Goal: Check status: Check status

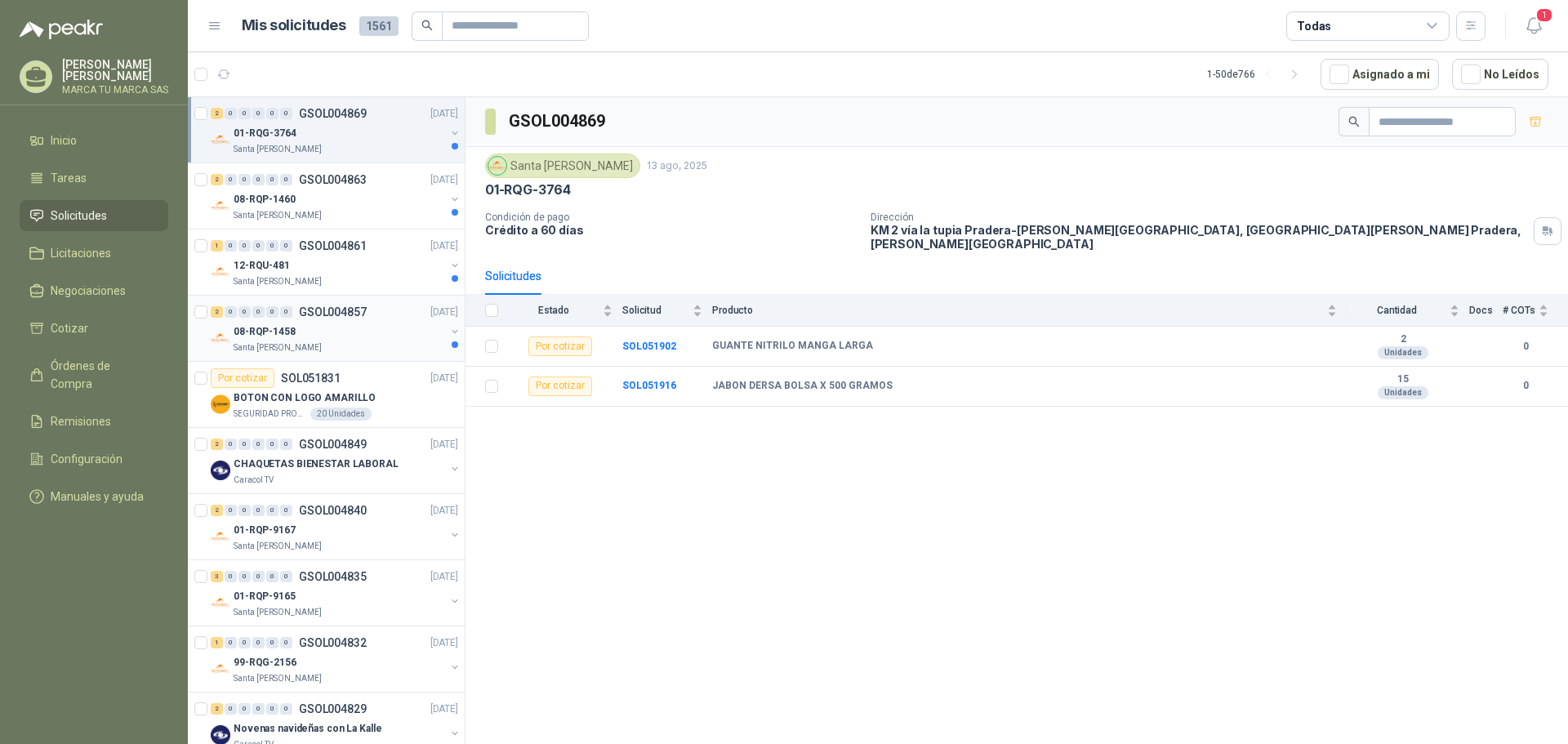
click at [380, 352] on div "Santa [PERSON_NAME]" at bounding box center [339, 349] width 212 height 13
click at [373, 331] on div "08-RQP-1458" at bounding box center [339, 332] width 212 height 20
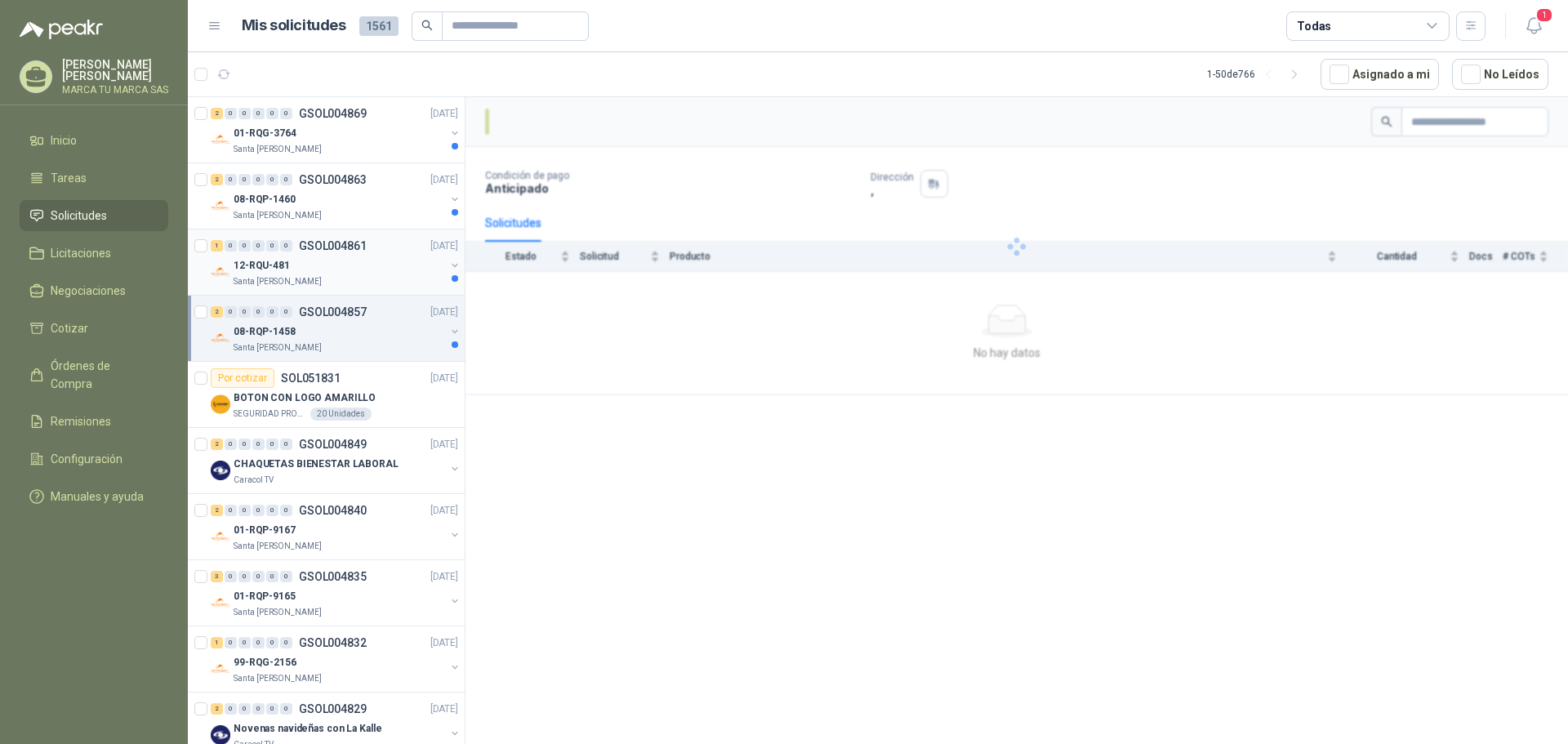
click at [382, 271] on div "12-RQU-481" at bounding box center [339, 266] width 212 height 20
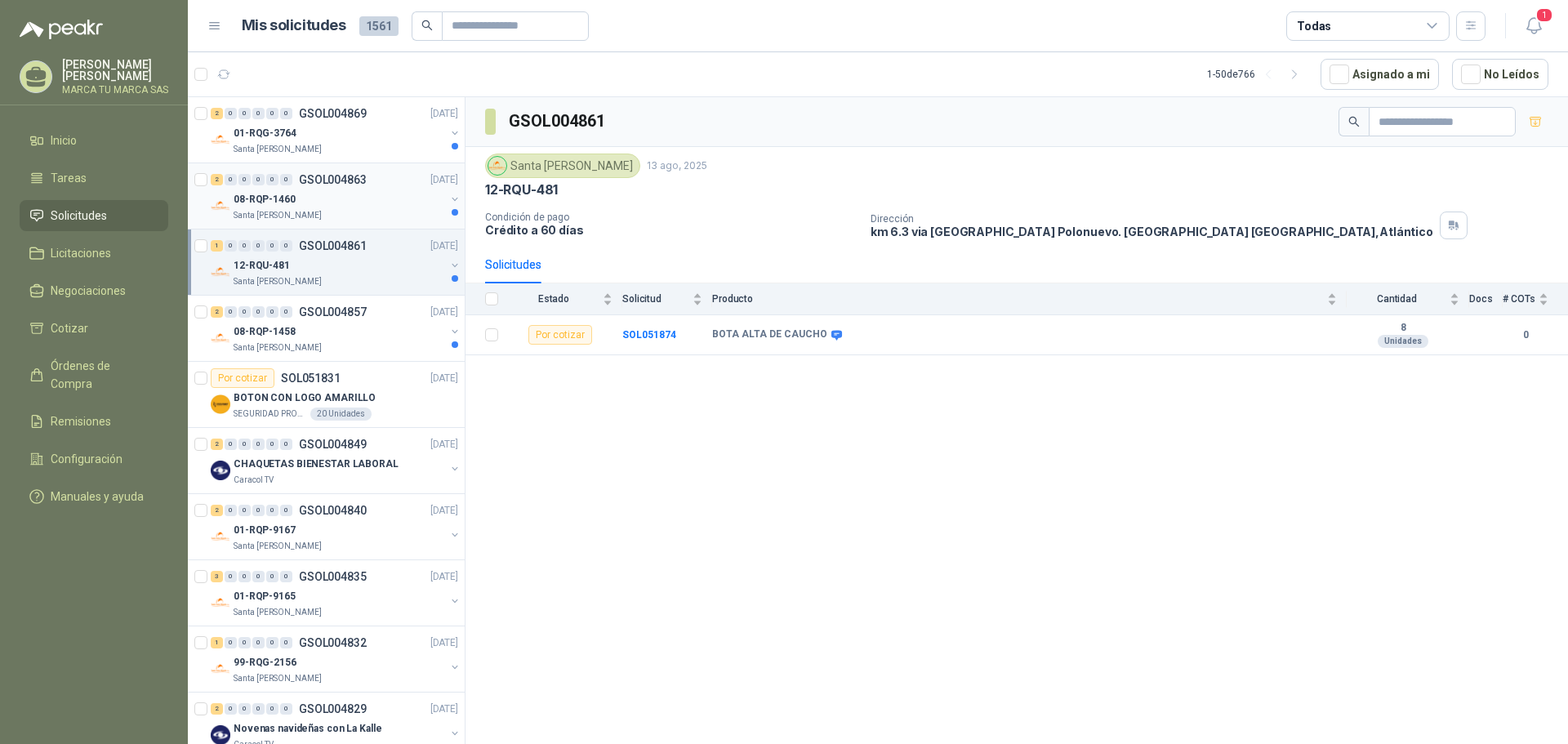
click at [357, 205] on div "08-RQP-1460" at bounding box center [339, 199] width 212 height 20
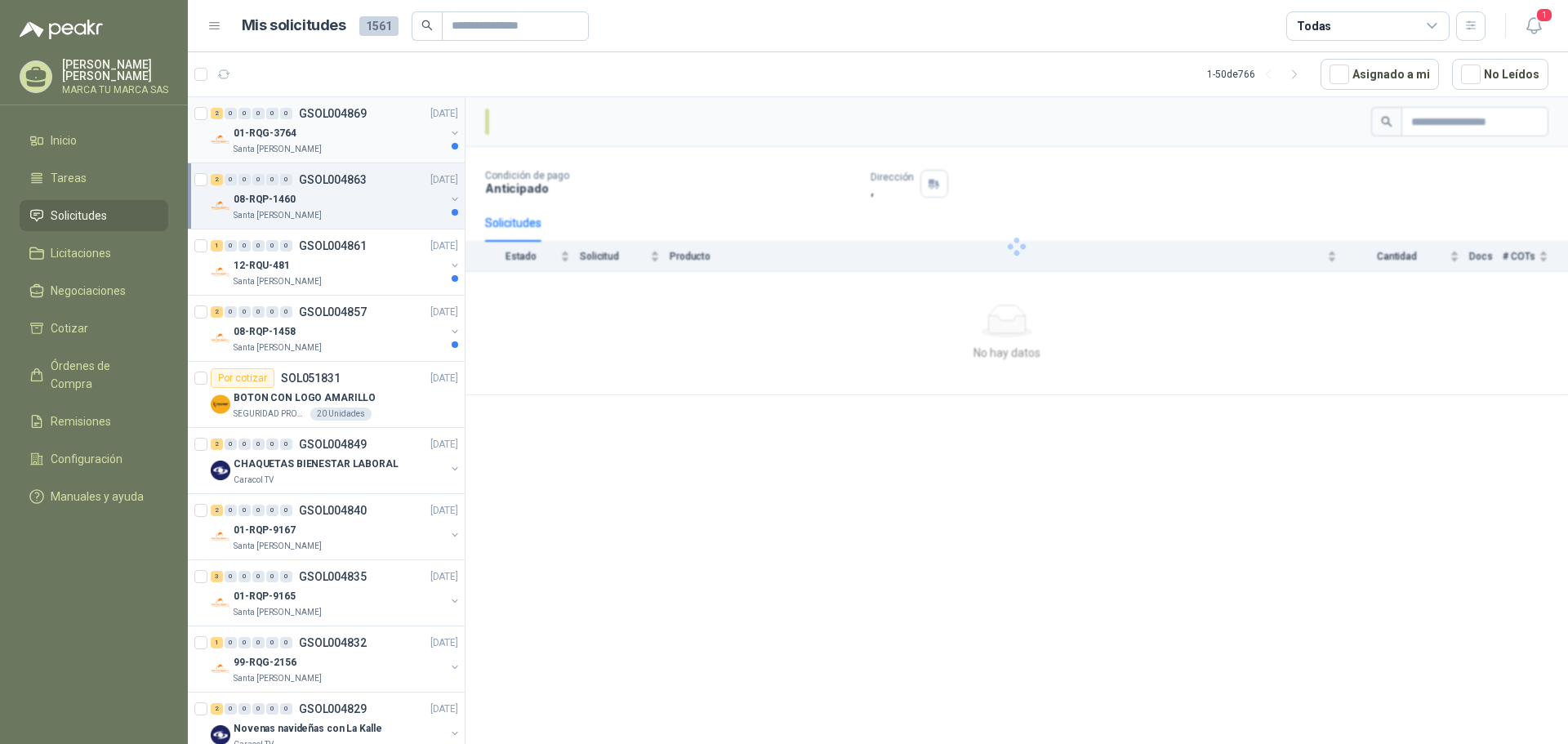
click at [397, 137] on div "01-RQG-3764" at bounding box center [339, 133] width 212 height 20
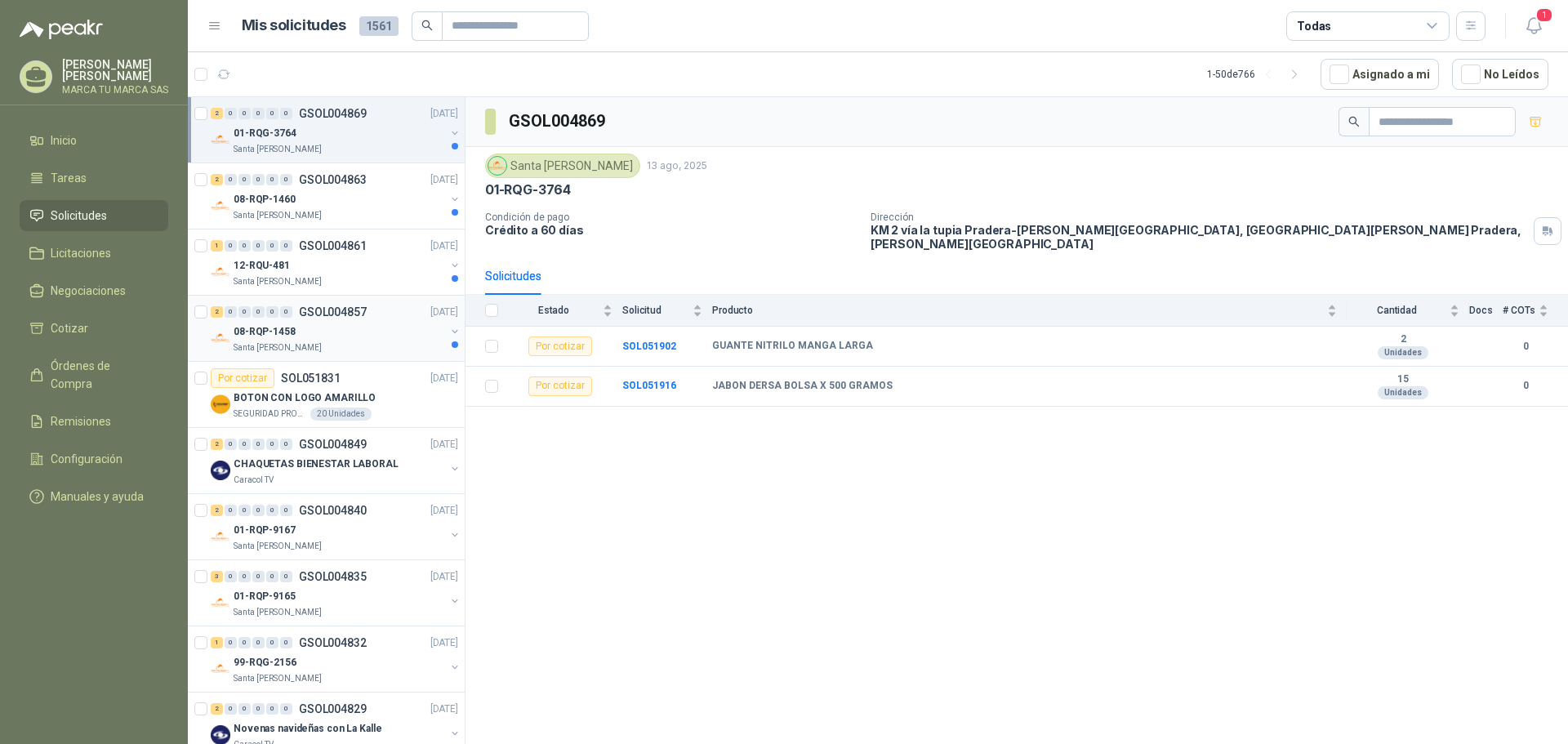
click at [448, 331] on button "button" at bounding box center [455, 332] width 13 height 13
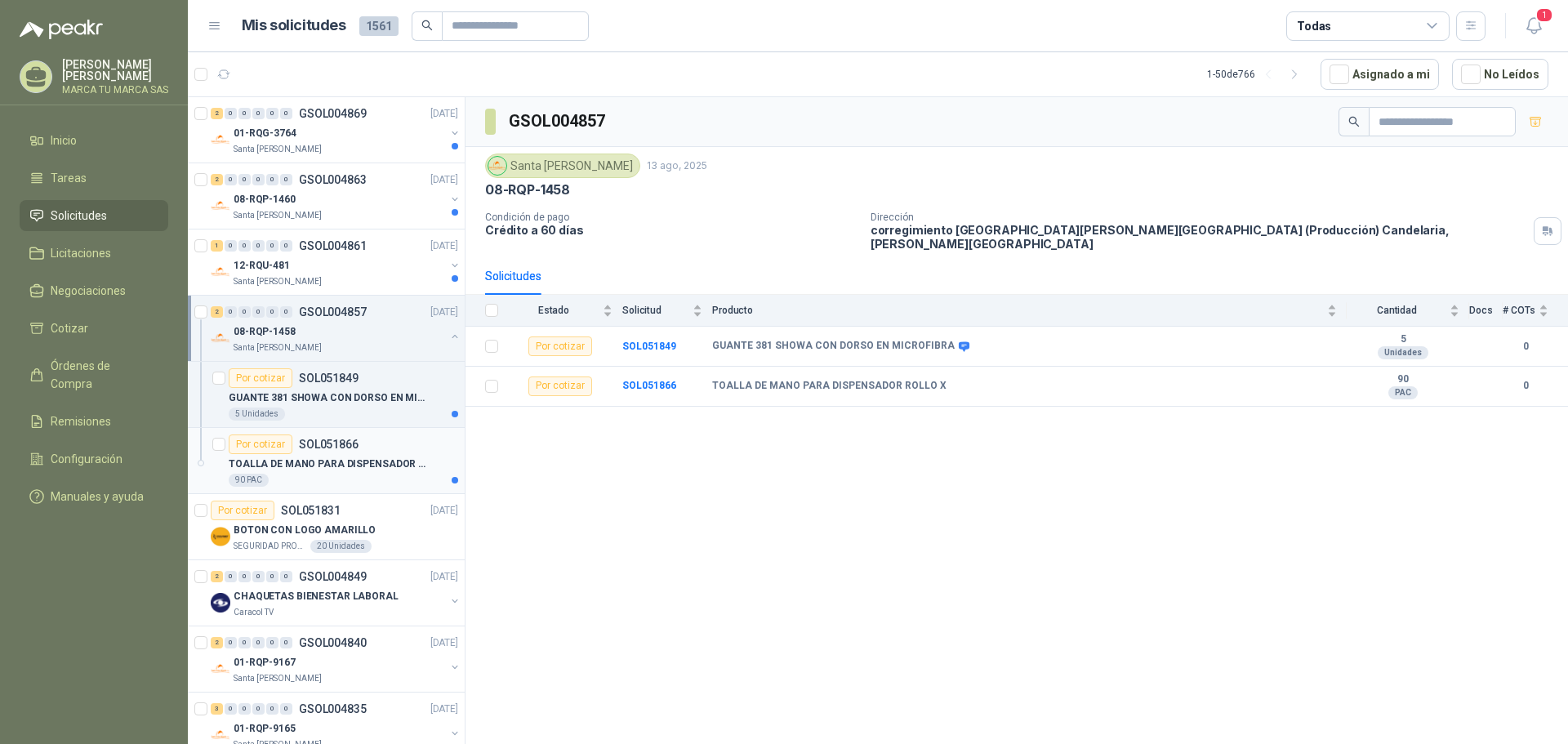
click at [381, 457] on p "TOALLA DE MANO PARA DISPENSADOR ROLLO X" at bounding box center [330, 465] width 203 height 16
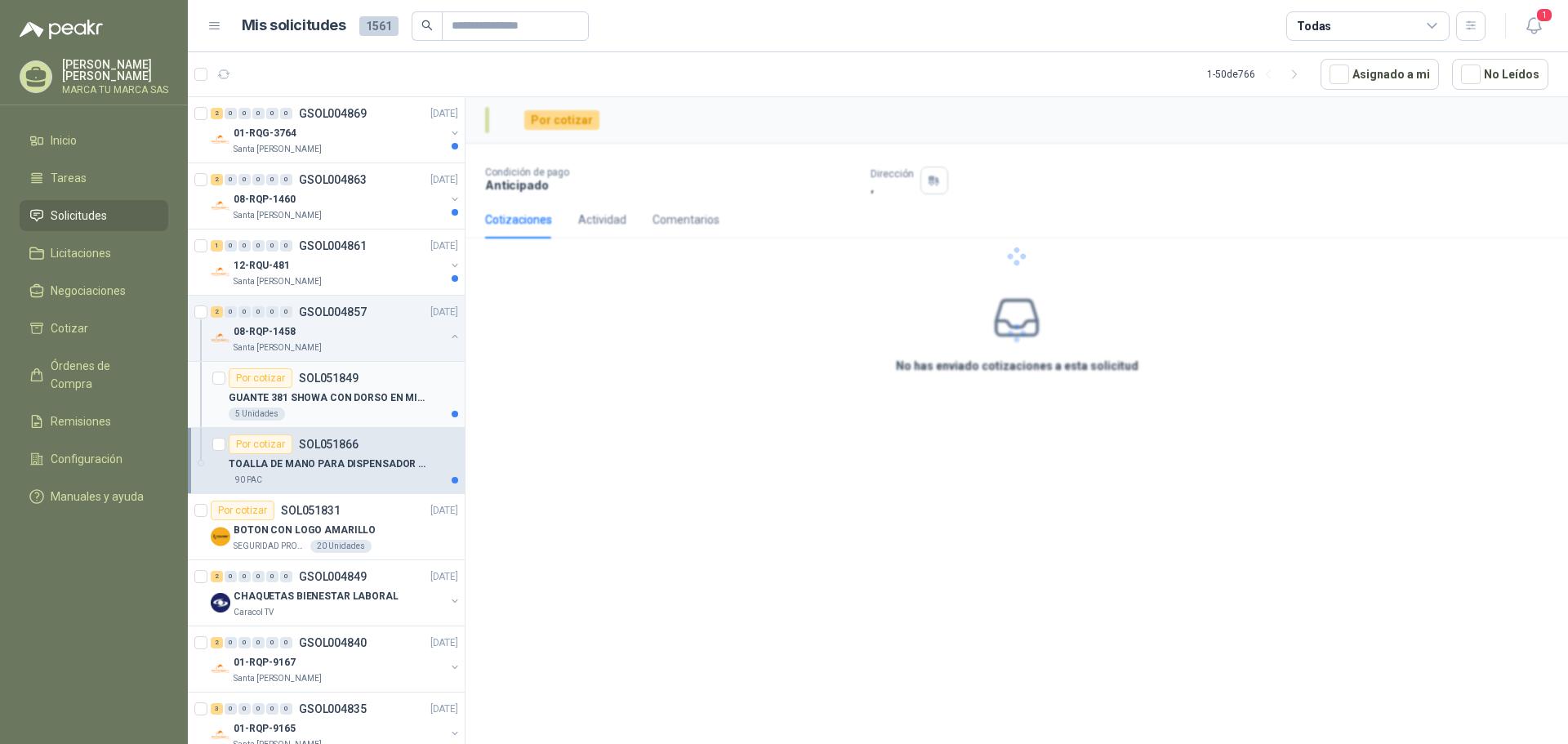
click at [377, 394] on p "GUANTE 381 SHOWA CON DORSO EN MICROFIBRA" at bounding box center [330, 398] width 203 height 16
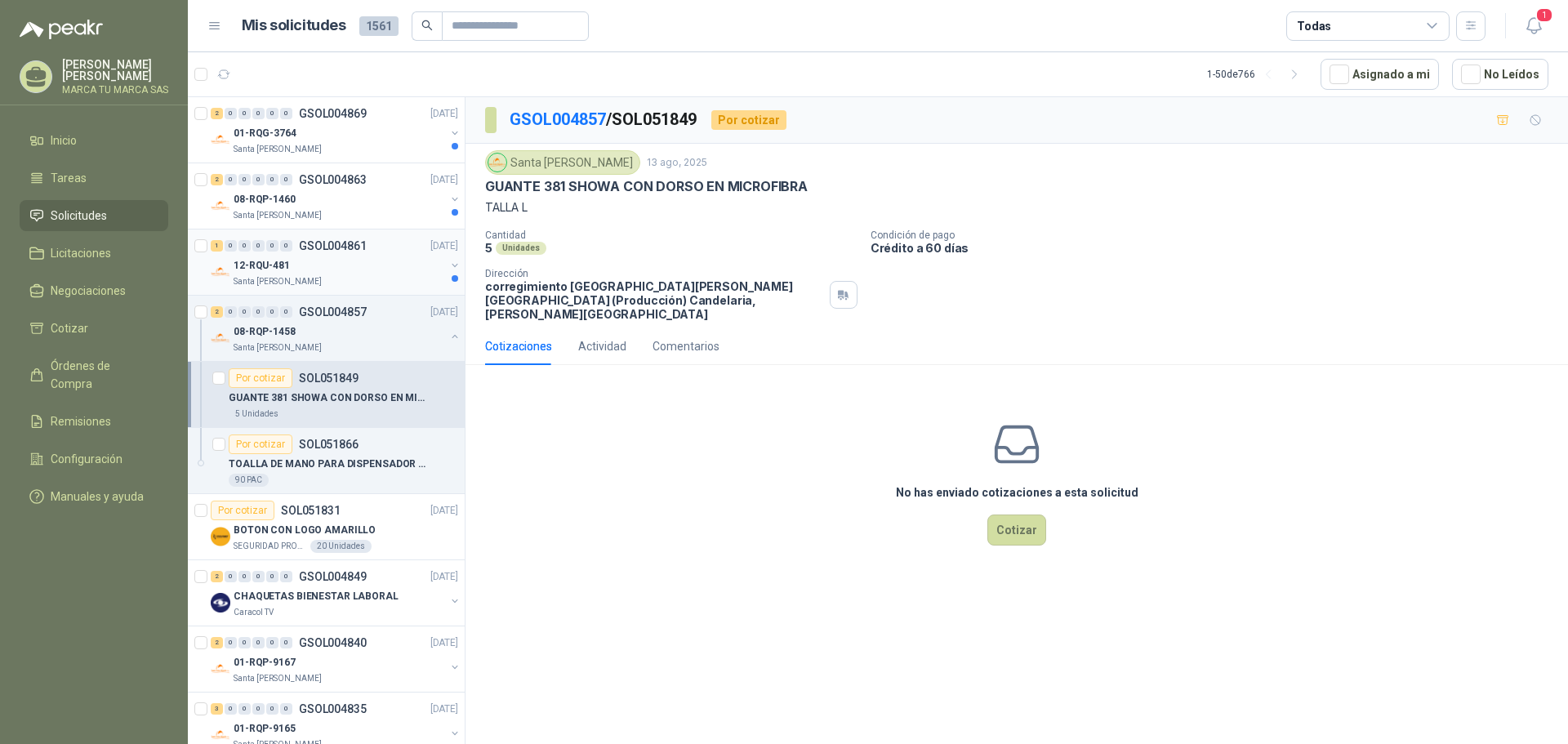
click at [448, 264] on button "button" at bounding box center [455, 266] width 13 height 13
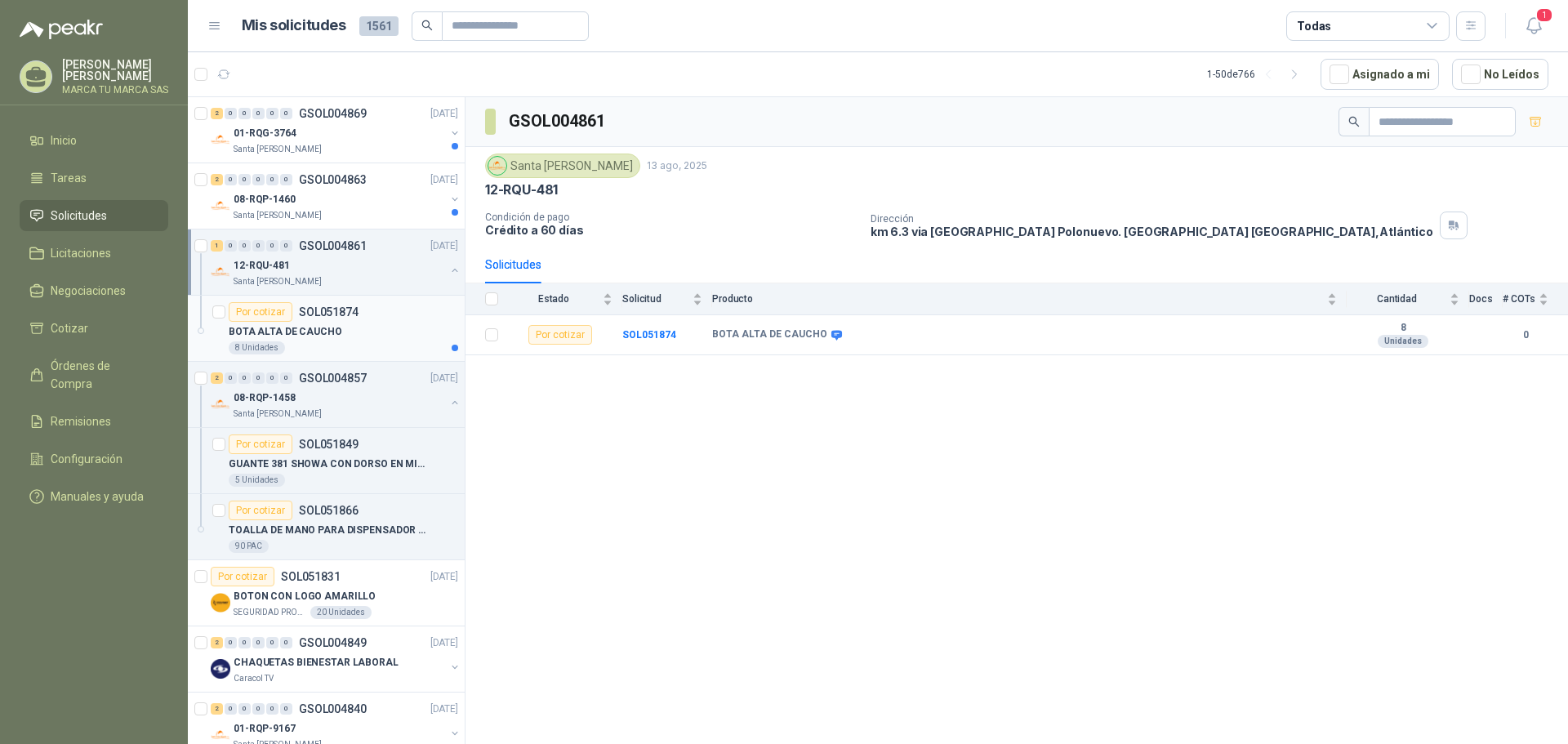
click at [388, 317] on div "Por cotizar SOL051874" at bounding box center [343, 312] width 229 height 20
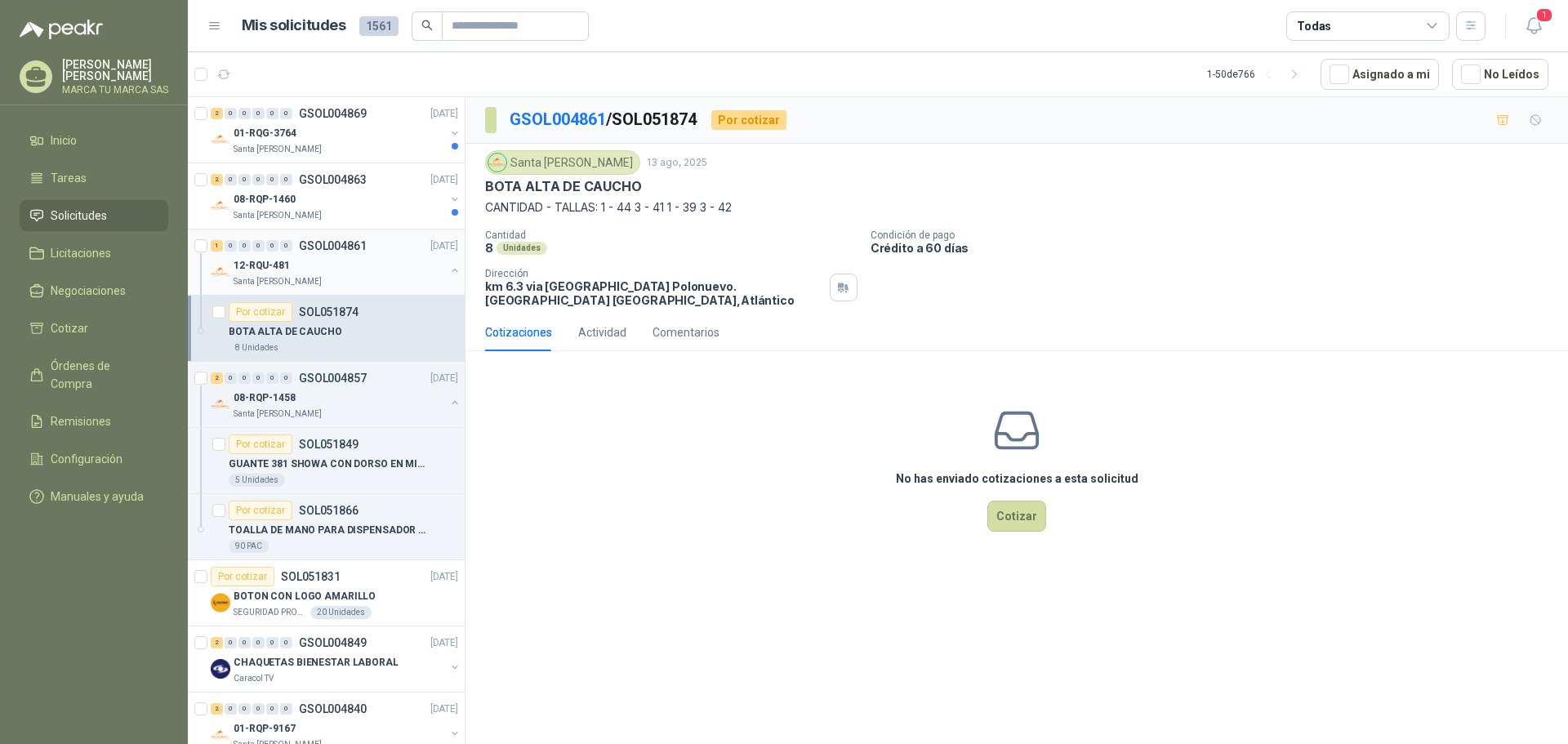
click at [448, 269] on button "button" at bounding box center [455, 270] width 13 height 13
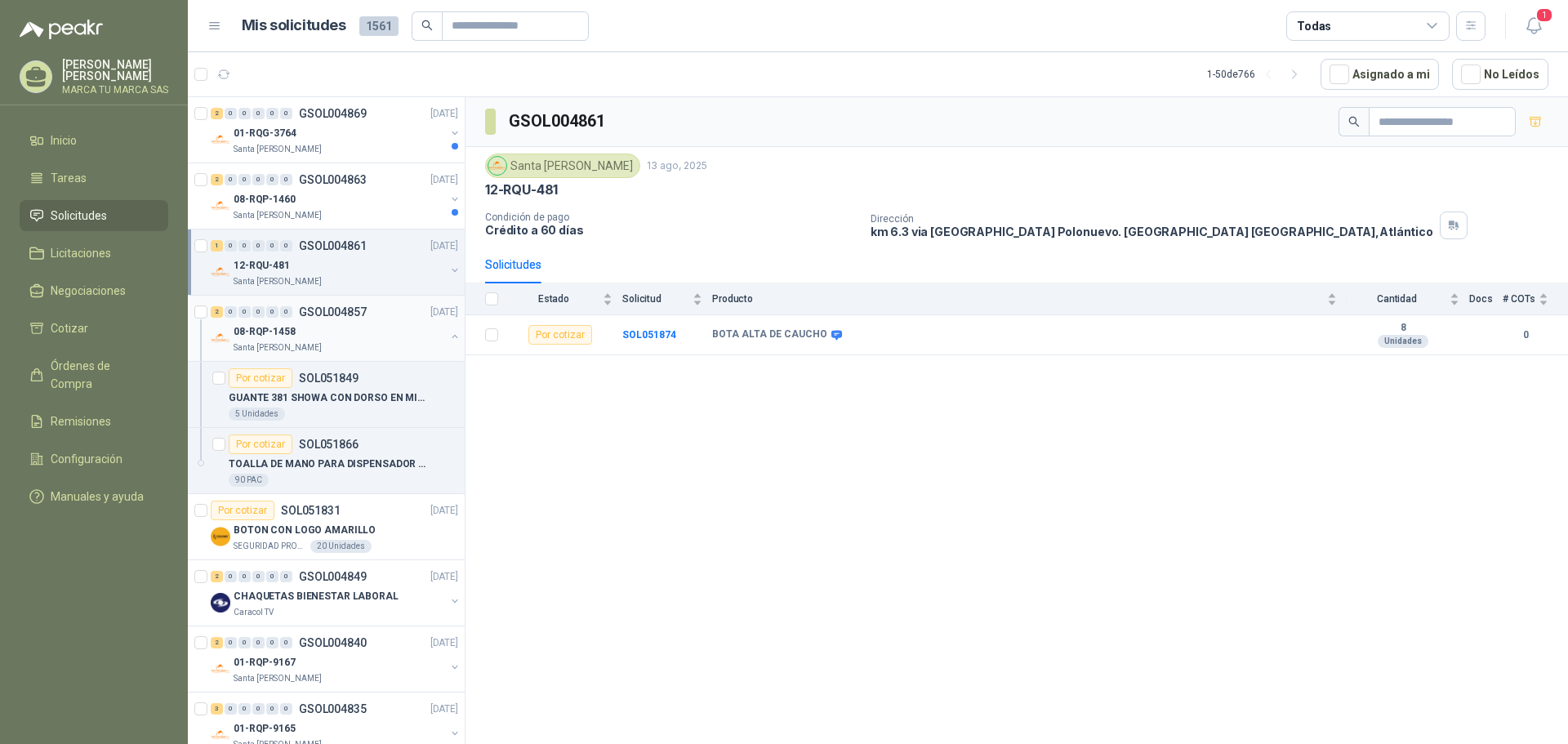
click at [448, 337] on button "button" at bounding box center [455, 337] width 13 height 13
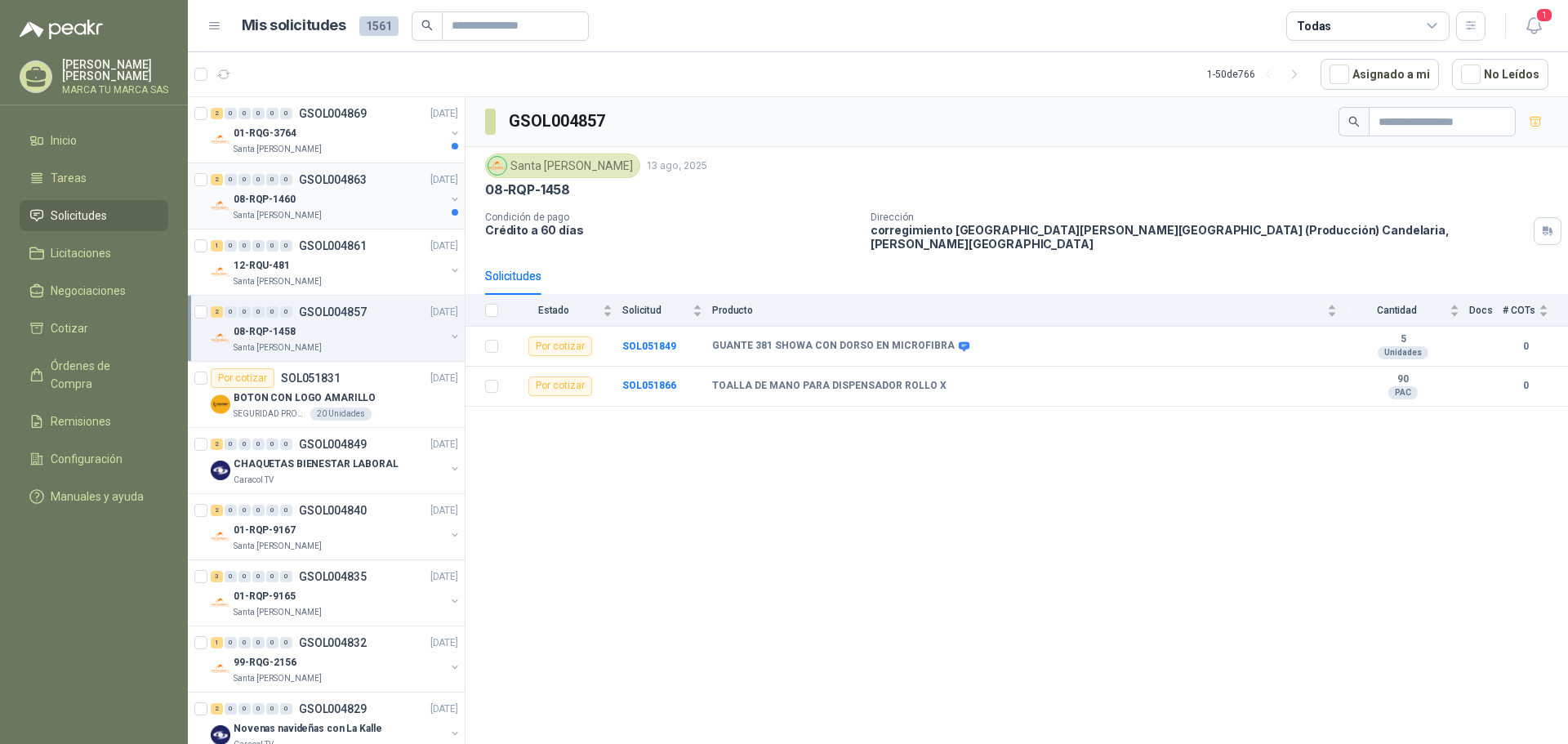
click at [448, 200] on button "button" at bounding box center [455, 199] width 13 height 13
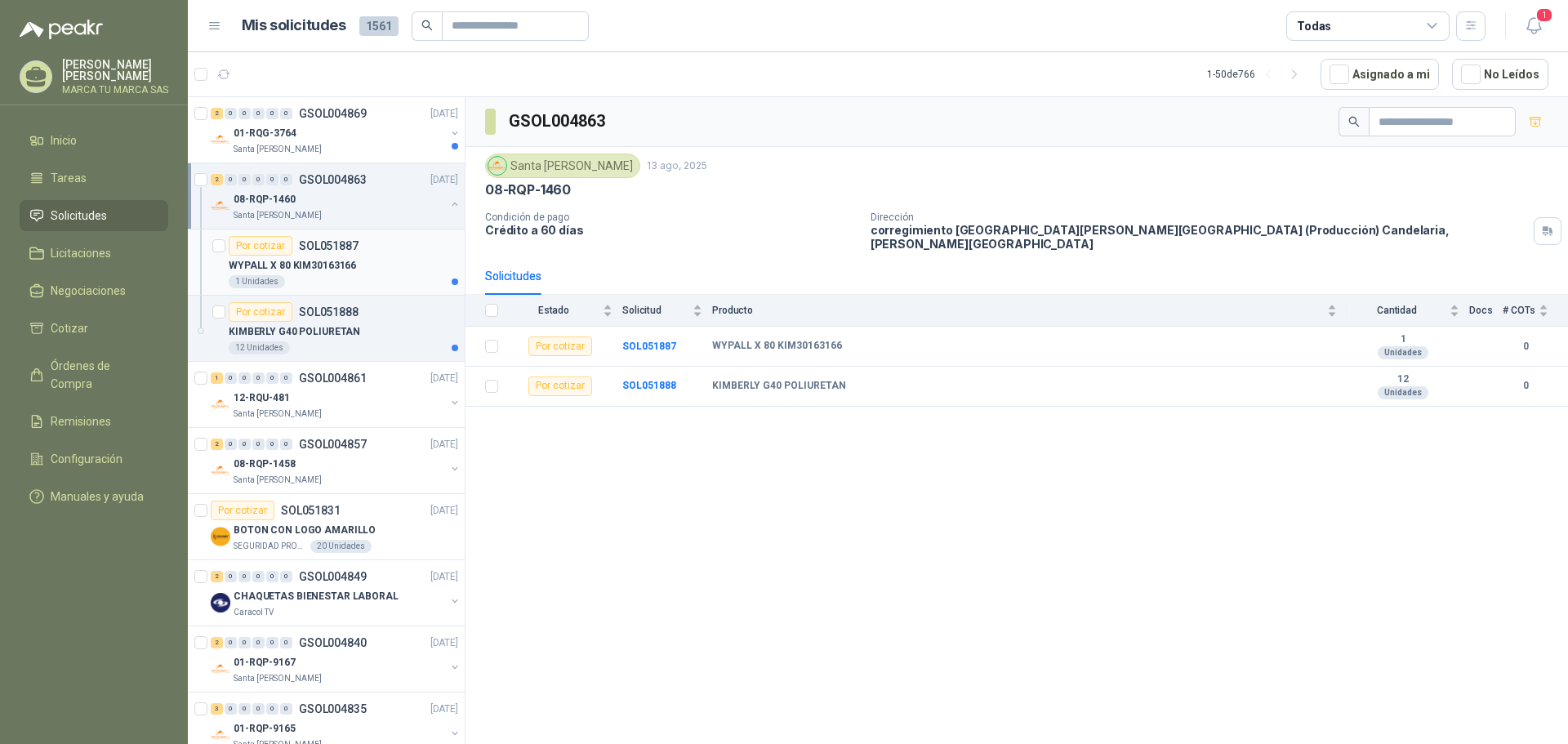
click at [382, 287] on div "1 Unidades" at bounding box center [343, 282] width 229 height 13
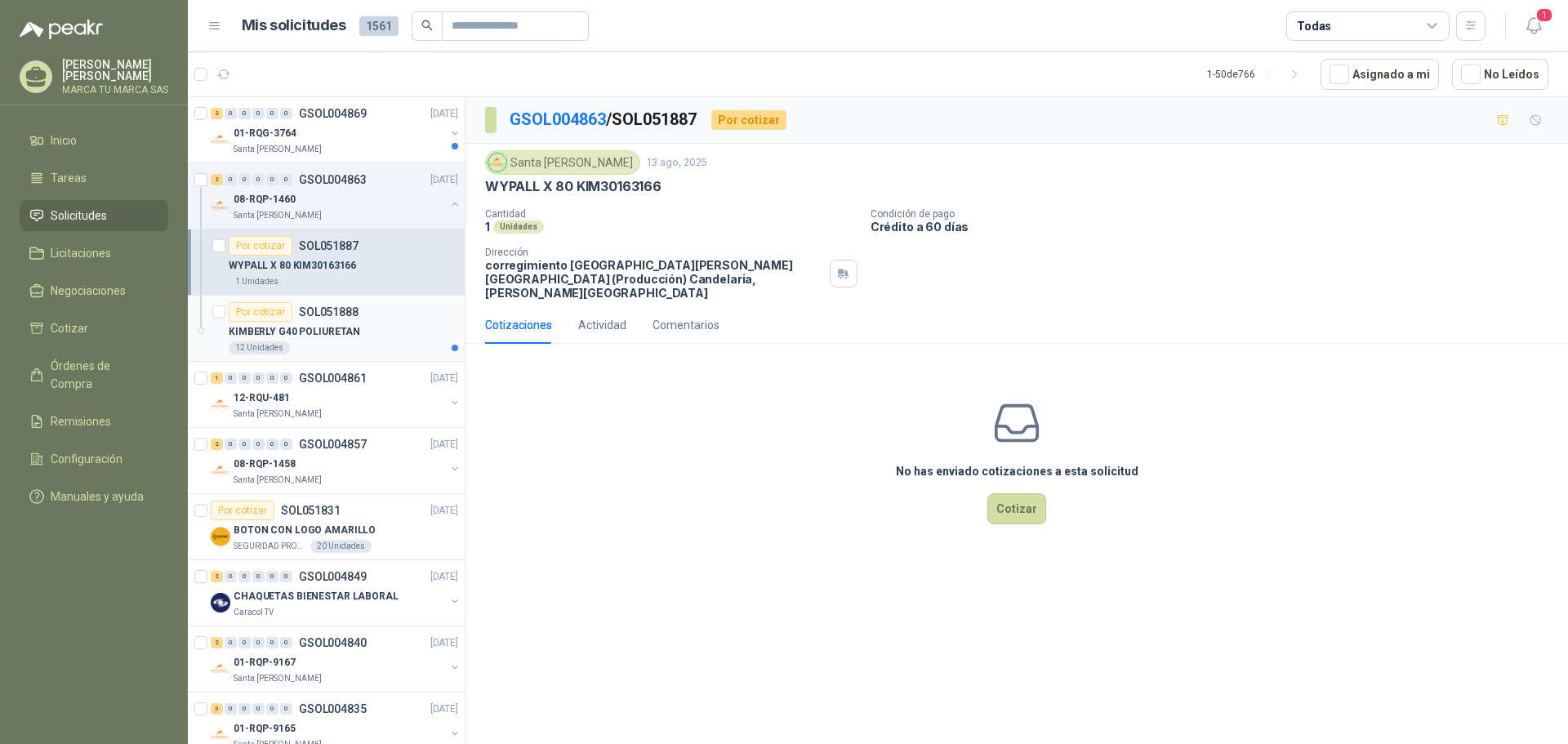
click at [342, 335] on p "KIMBERLY G40 POLIURETAN" at bounding box center [294, 332] width 132 height 16
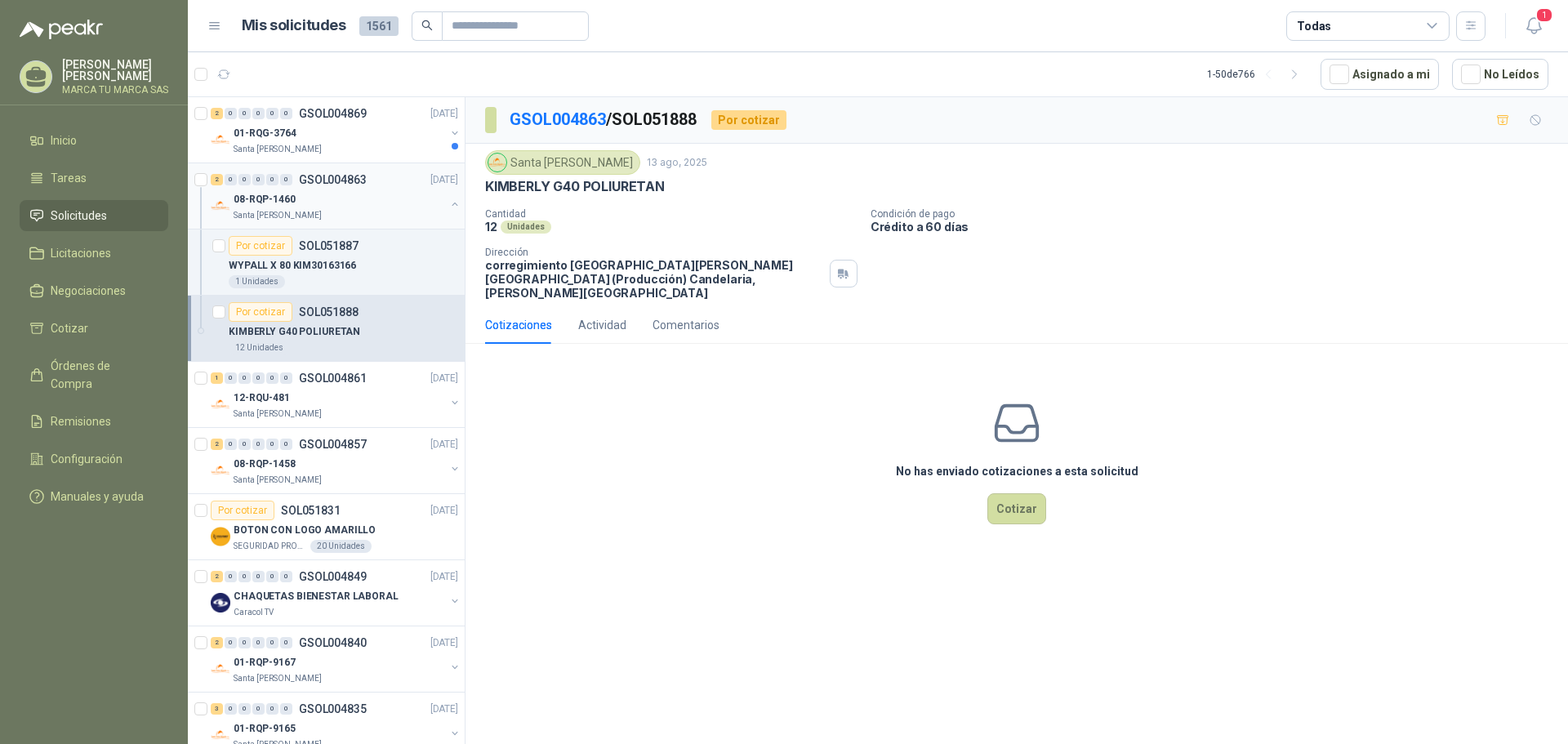
click at [448, 204] on button "button" at bounding box center [455, 204] width 13 height 13
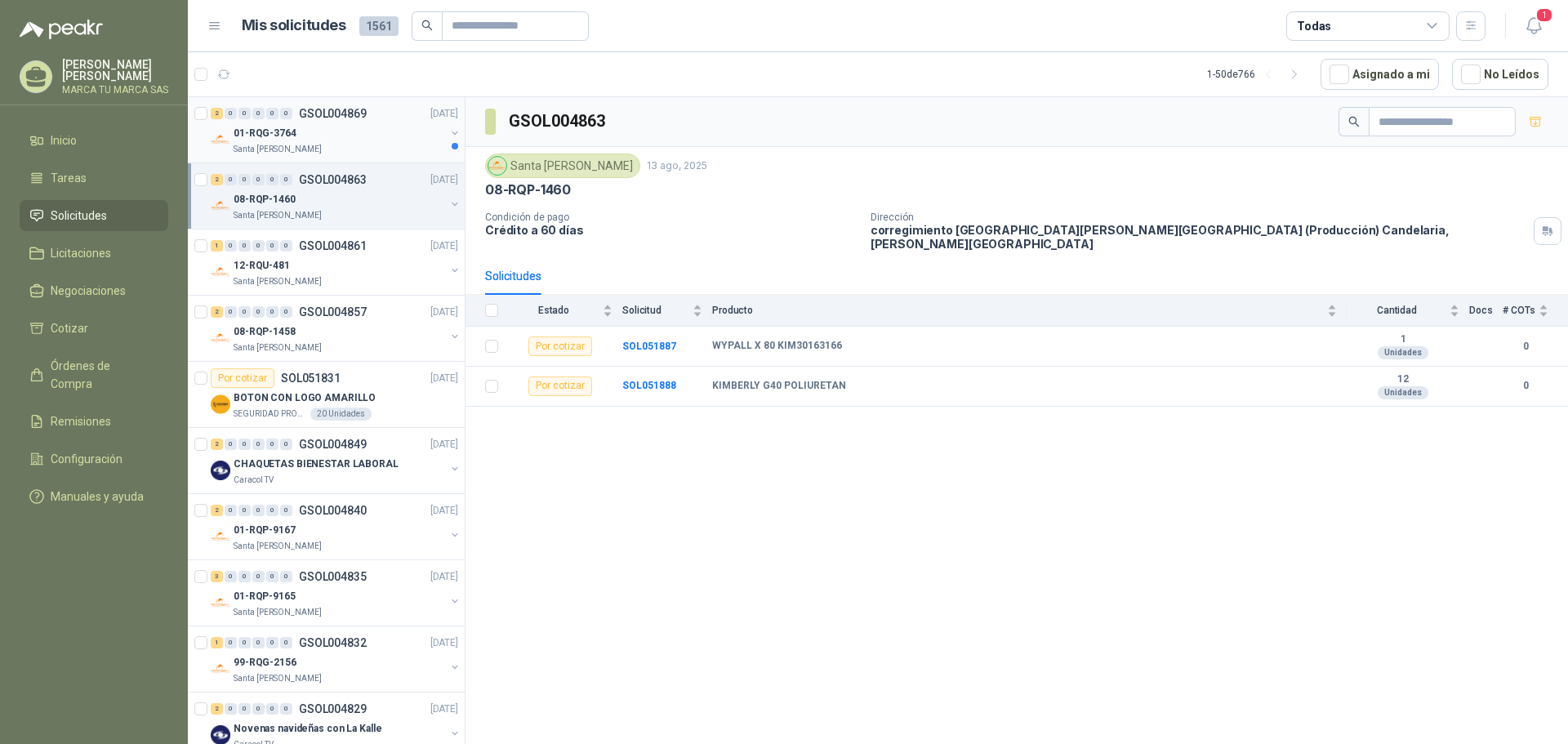
click at [448, 131] on button "button" at bounding box center [455, 133] width 13 height 13
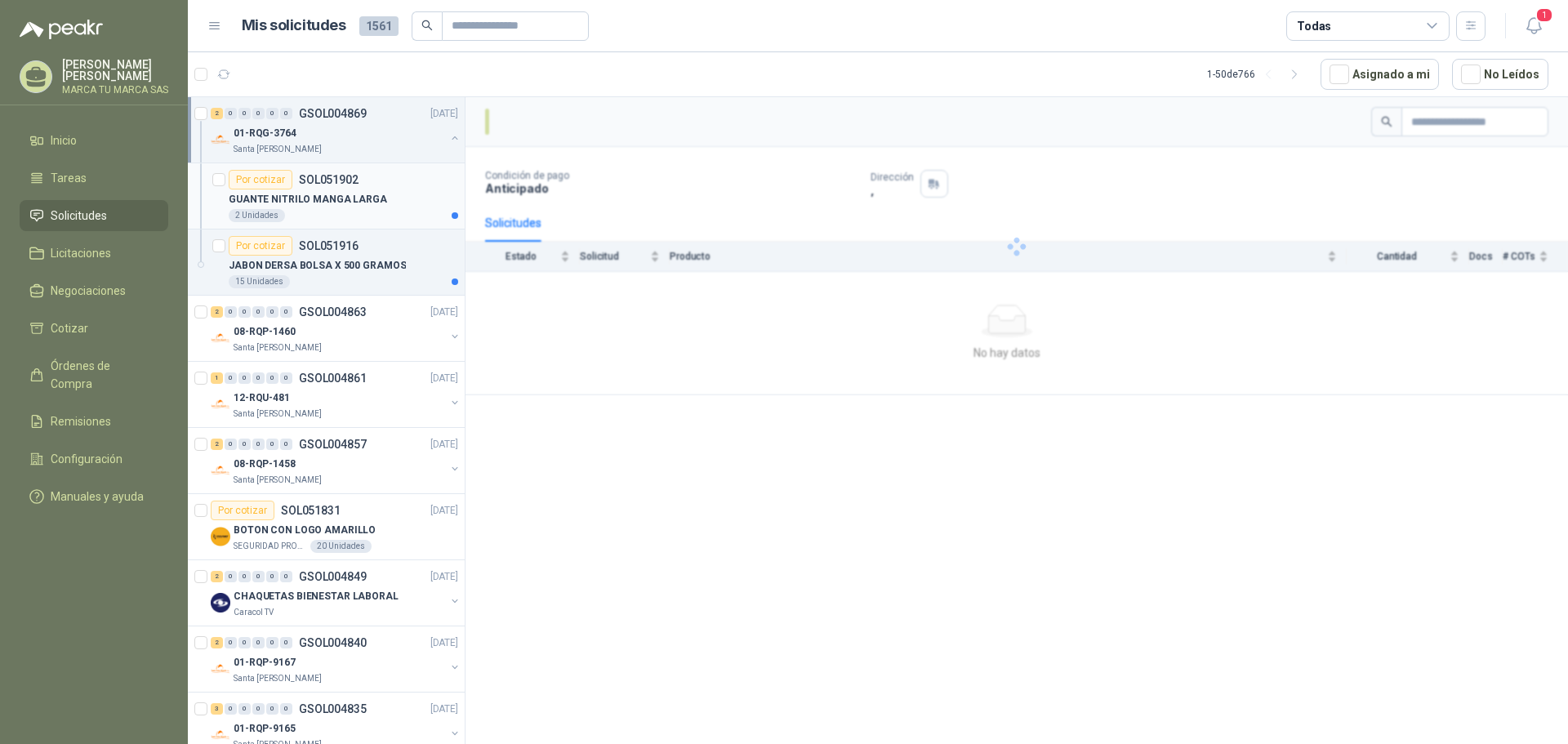
click at [395, 208] on div "GUANTE NITRILO MANGA LARGA" at bounding box center [343, 199] width 229 height 20
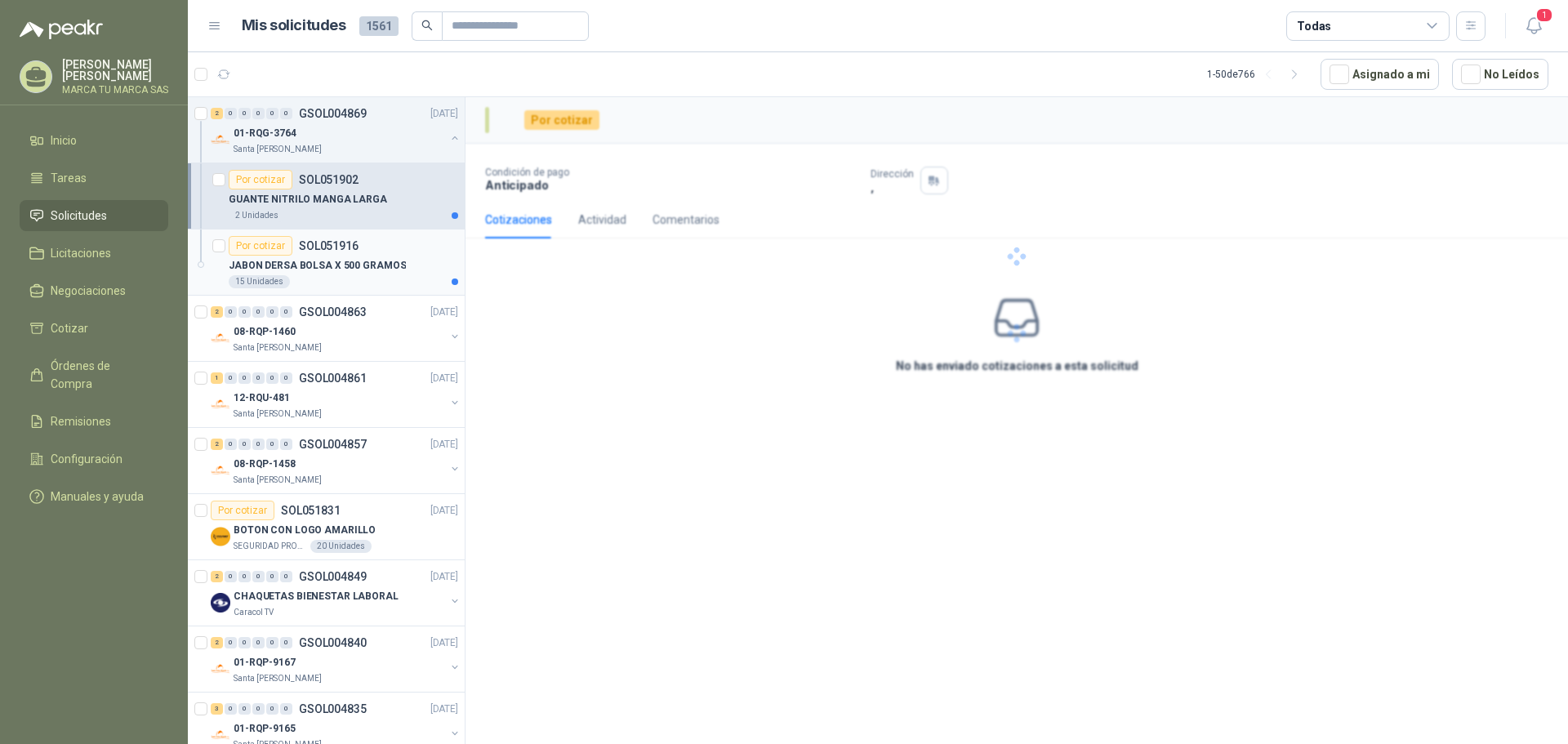
click at [403, 250] on div "Por cotizar SOL051916" at bounding box center [343, 246] width 229 height 20
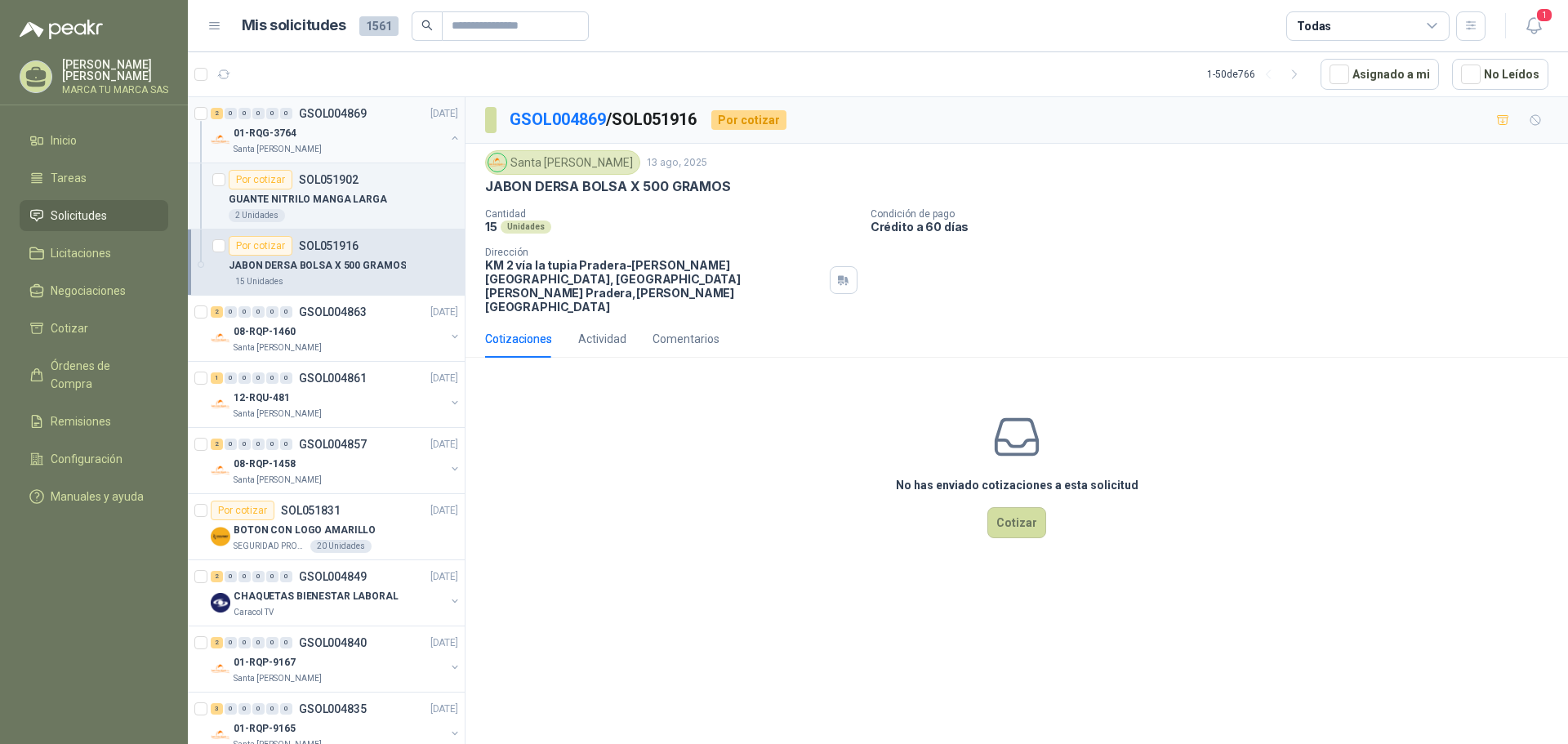
click at [376, 136] on div "01-RQG-3764" at bounding box center [339, 133] width 212 height 20
